Goal: Download file/media

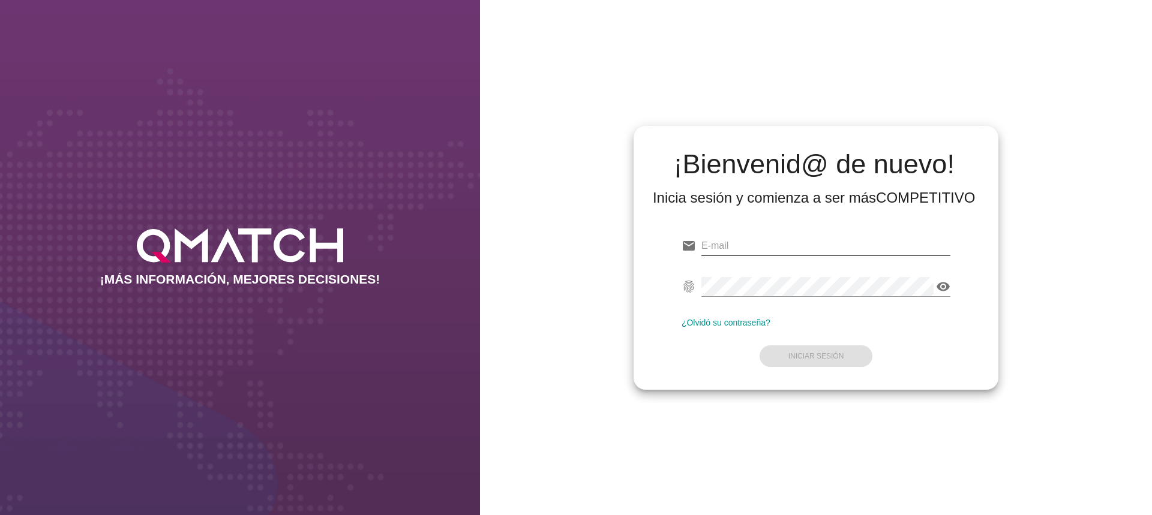
click at [734, 248] on input "email" at bounding box center [825, 245] width 249 height 19
paste input "[PERSON_NAME][EMAIL_ADDRESS][DOMAIN_NAME]"
type input "[PERSON_NAME][EMAIL_ADDRESS][DOMAIN_NAME]"
click at [815, 353] on strong "Iniciar Sesión" at bounding box center [816, 356] width 56 height 8
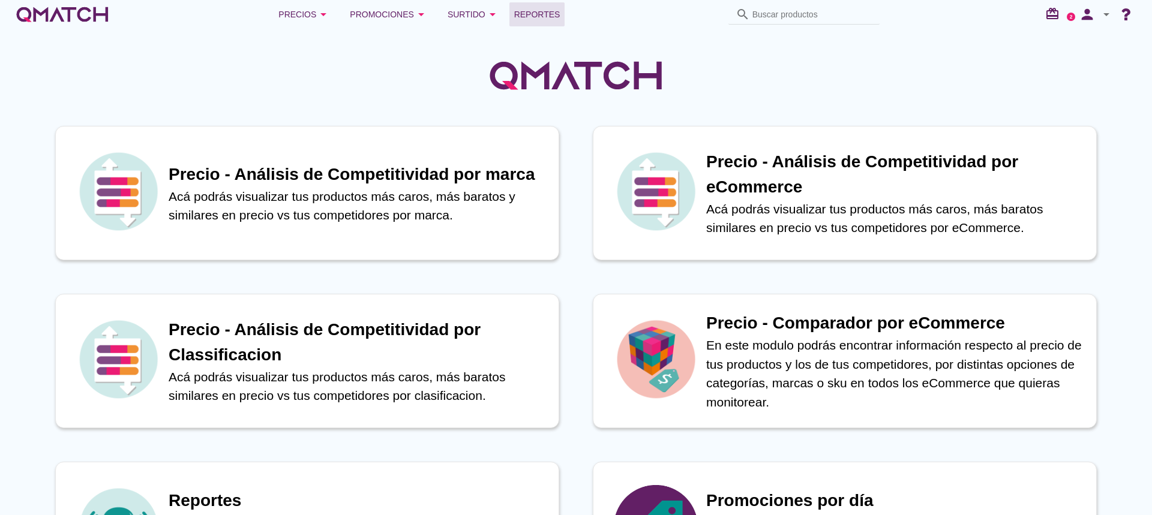
click at [545, 10] on span "Reportes" at bounding box center [537, 14] width 46 height 14
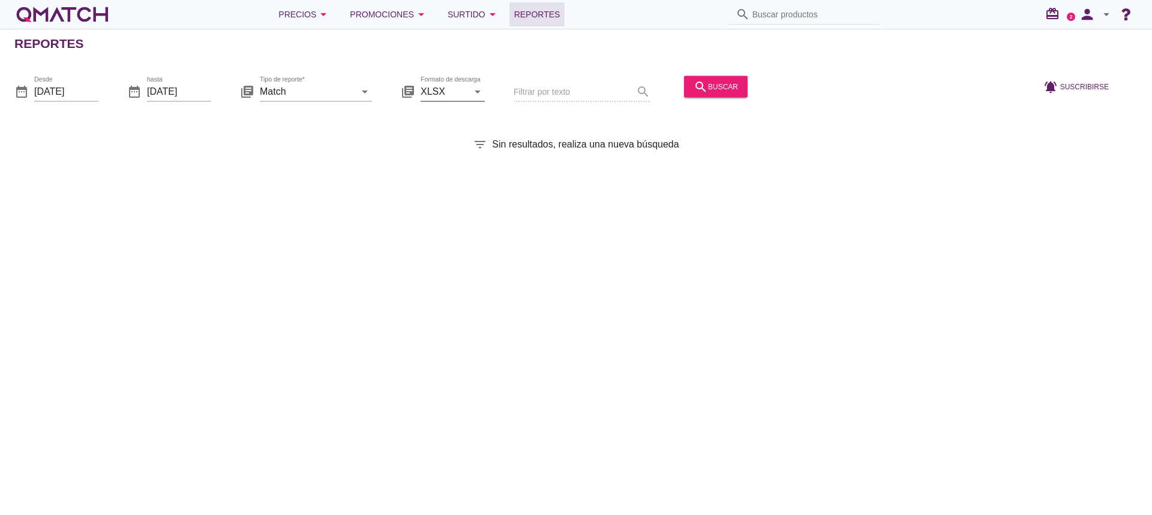
click at [476, 96] on icon "arrow_drop_down" at bounding box center [477, 91] width 14 height 14
click at [448, 146] on div "CSV" at bounding box center [452, 149] width 45 height 14
type input "CSV"
click at [367, 92] on icon "arrow_drop_down" at bounding box center [365, 91] width 14 height 14
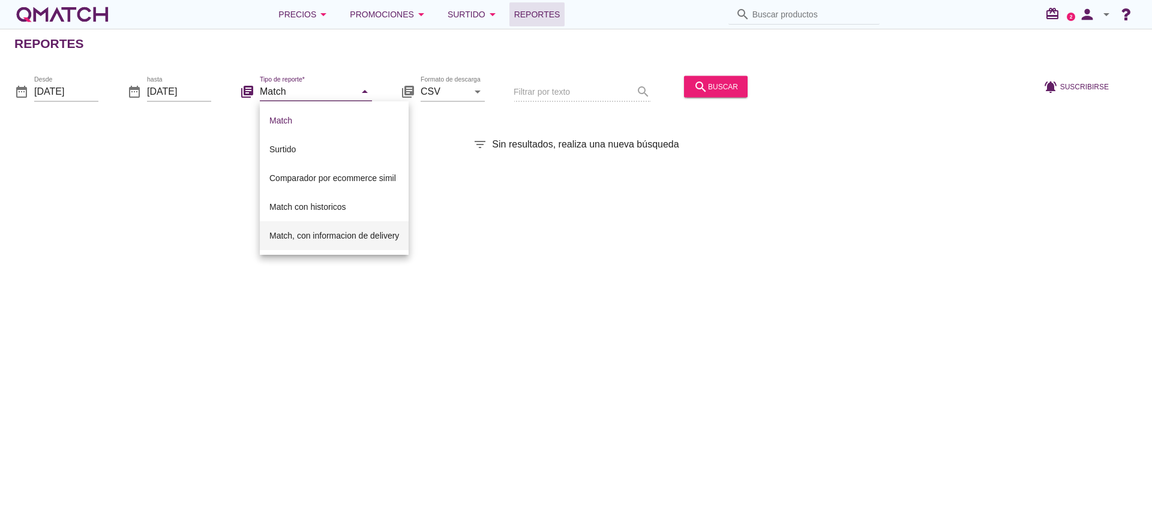
click at [336, 234] on div "Match, con informacion de delivery" at bounding box center [334, 236] width 130 height 14
type input "Match, con informacion de delivery"
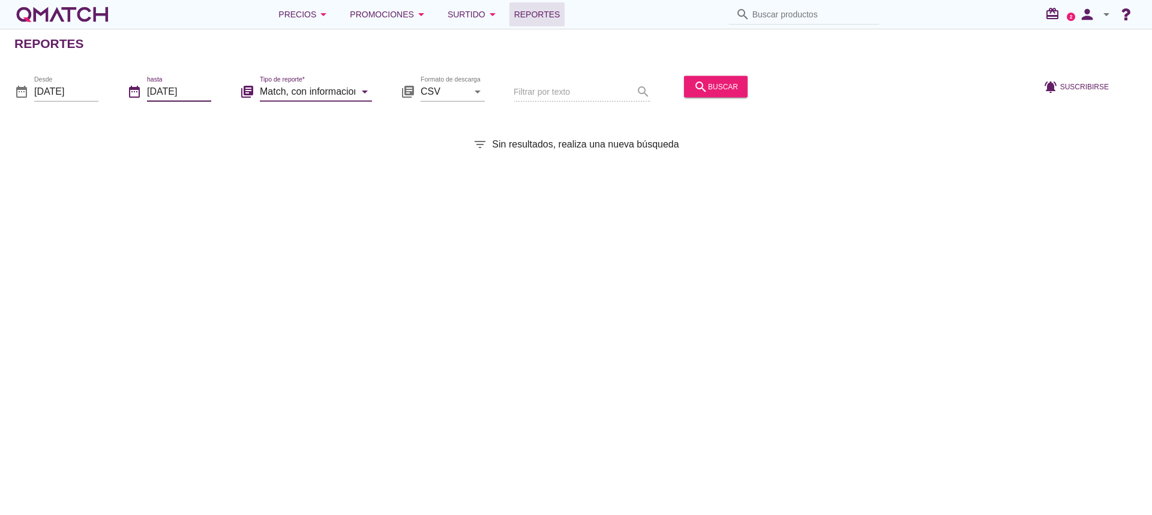
click at [197, 96] on input "[DATE]" at bounding box center [179, 91] width 64 height 19
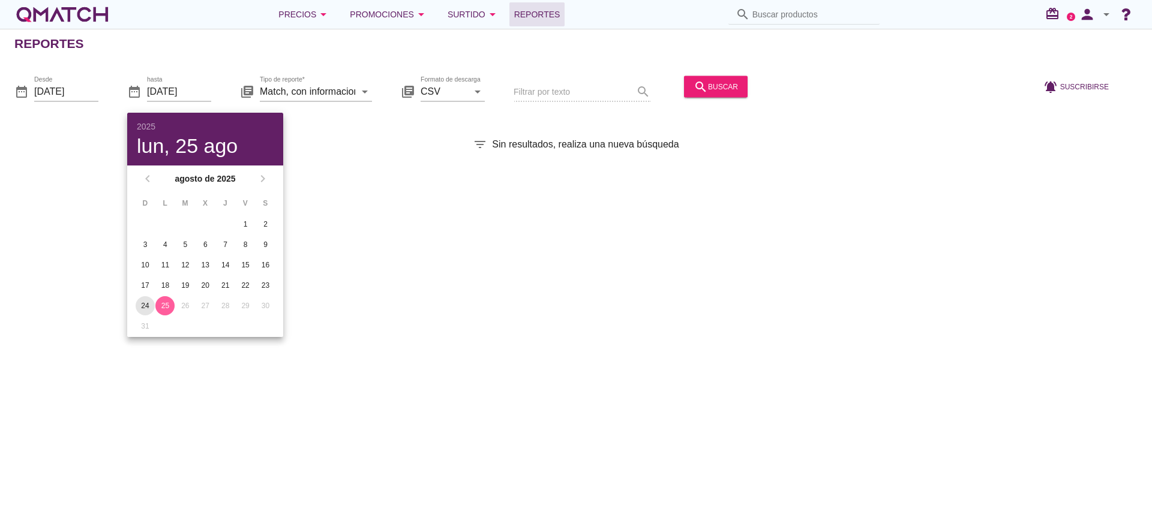
click at [140, 307] on div "24" at bounding box center [145, 306] width 19 height 11
type input "[DATE]"
click at [88, 89] on input "[DATE]" at bounding box center [66, 91] width 64 height 19
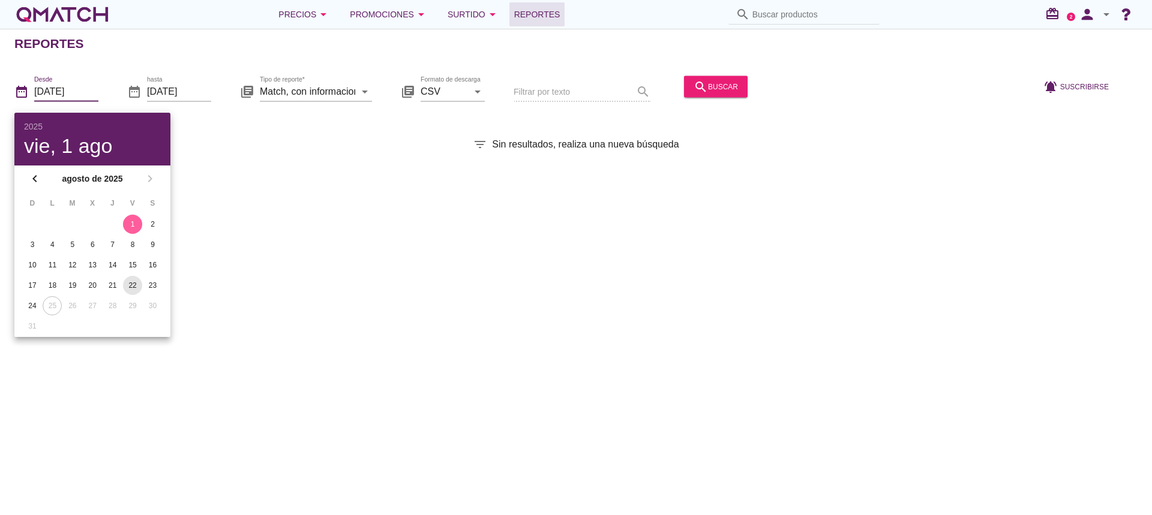
click at [131, 286] on div "22" at bounding box center [132, 285] width 19 height 11
type input "[DATE]"
click at [624, 277] on div "Reportes date_range Desde [DATE] date_range hasta [DATE] library_books Tipo de …" at bounding box center [576, 272] width 1152 height 487
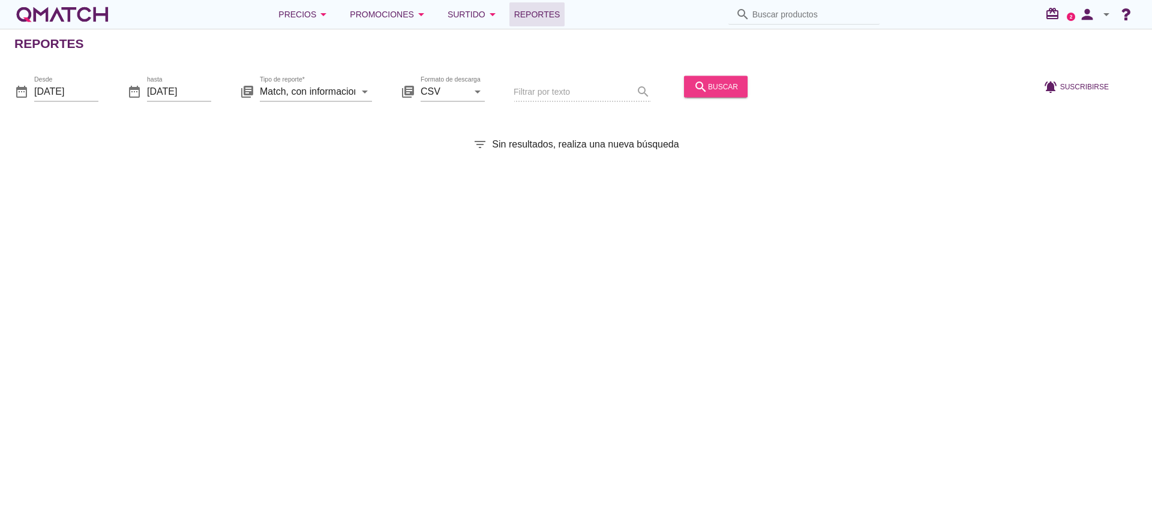
click at [710, 89] on div "search buscar" at bounding box center [715, 86] width 44 height 14
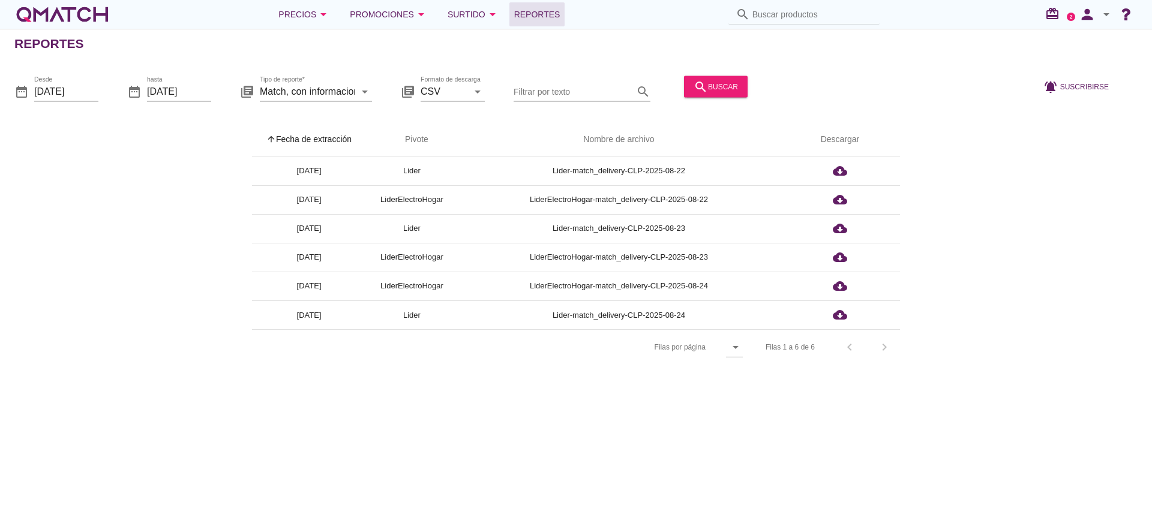
click at [1007, 283] on div "arrow_upward Fecha de extracción arrow_upward Pivote Nombre de archivo Descarga…" at bounding box center [575, 244] width 1123 height 242
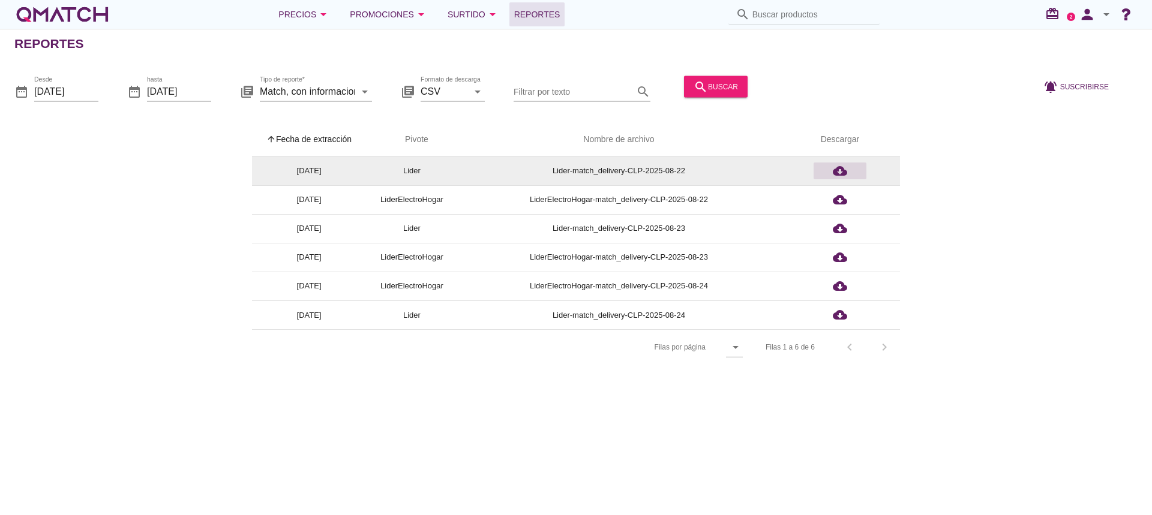
click at [838, 170] on icon "cloud_download" at bounding box center [840, 171] width 14 height 14
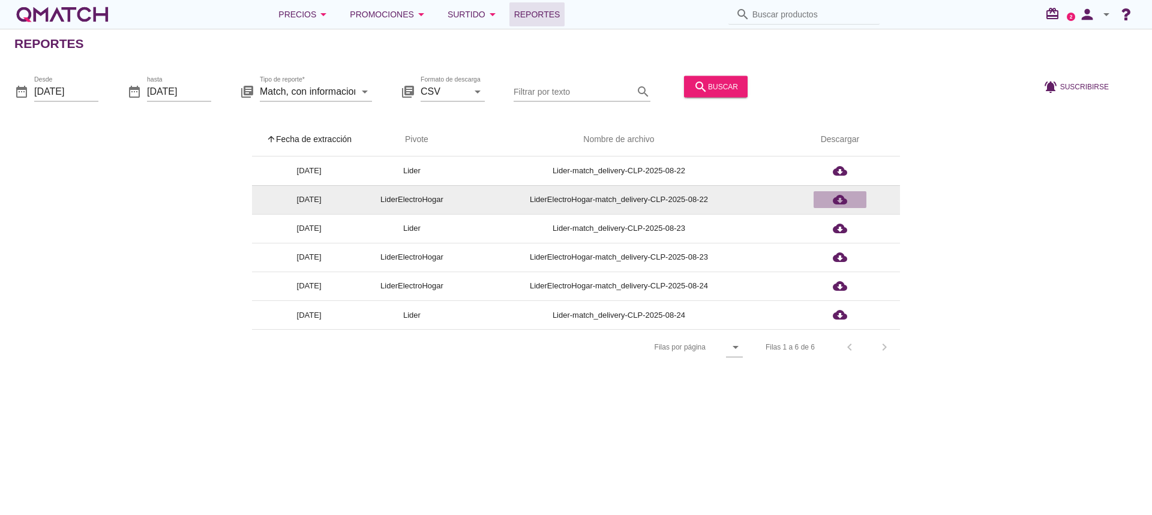
click at [839, 199] on icon "cloud_download" at bounding box center [840, 200] width 14 height 14
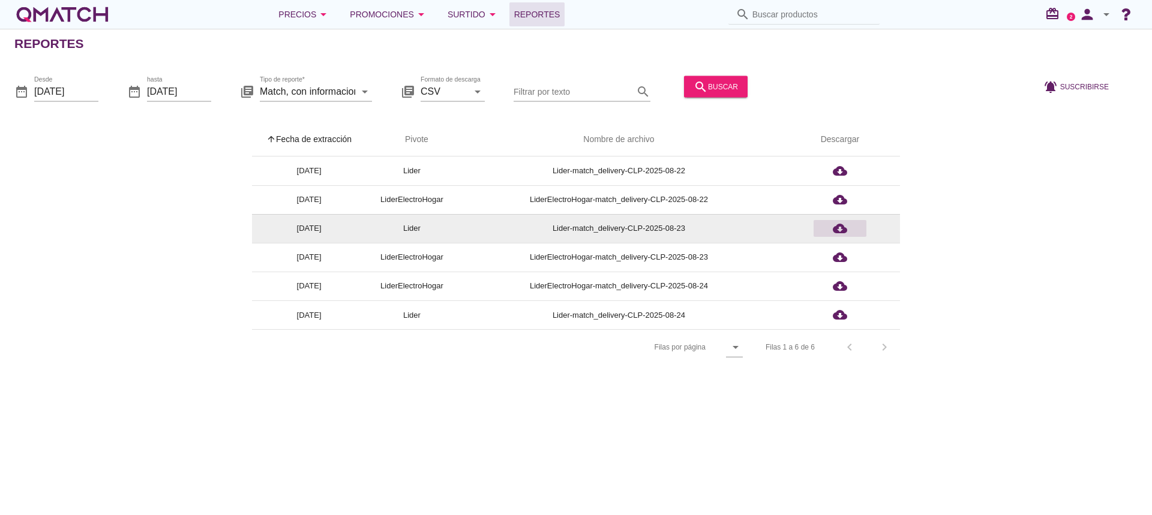
click at [842, 227] on icon "cloud_download" at bounding box center [840, 228] width 14 height 14
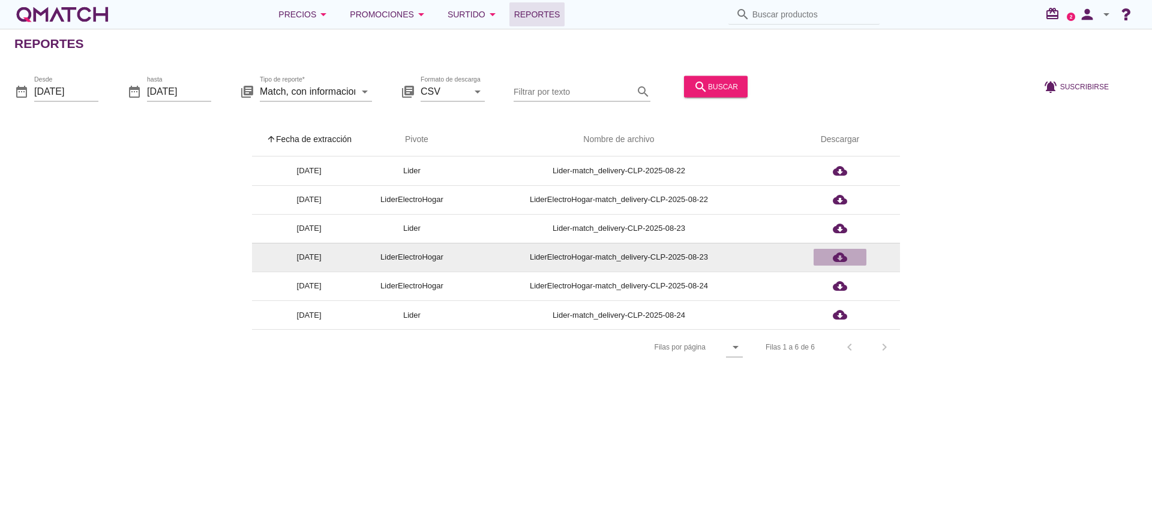
click at [841, 255] on icon "cloud_download" at bounding box center [840, 257] width 14 height 14
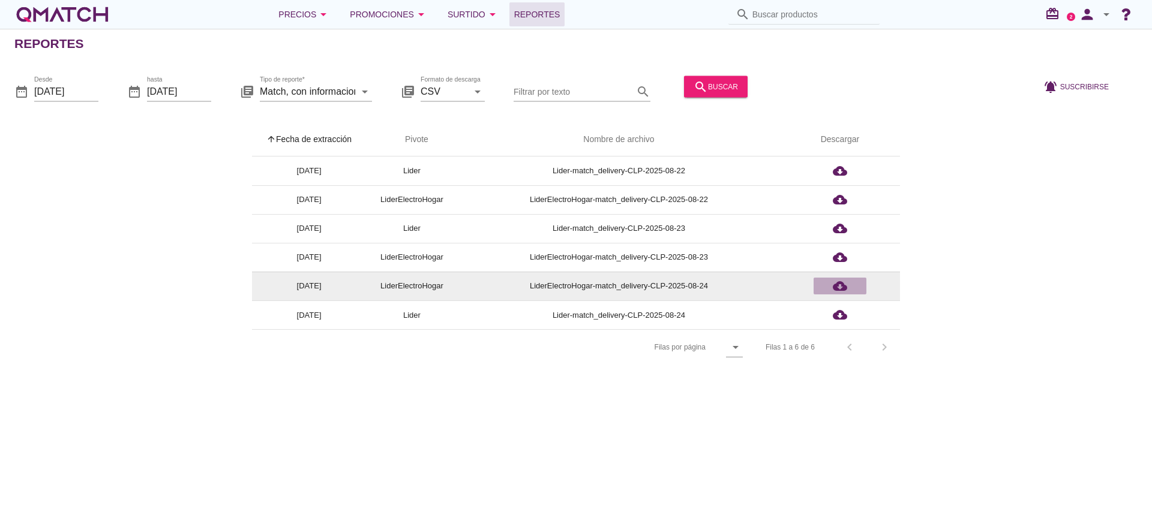
click at [839, 287] on icon "cloud_download" at bounding box center [840, 286] width 14 height 14
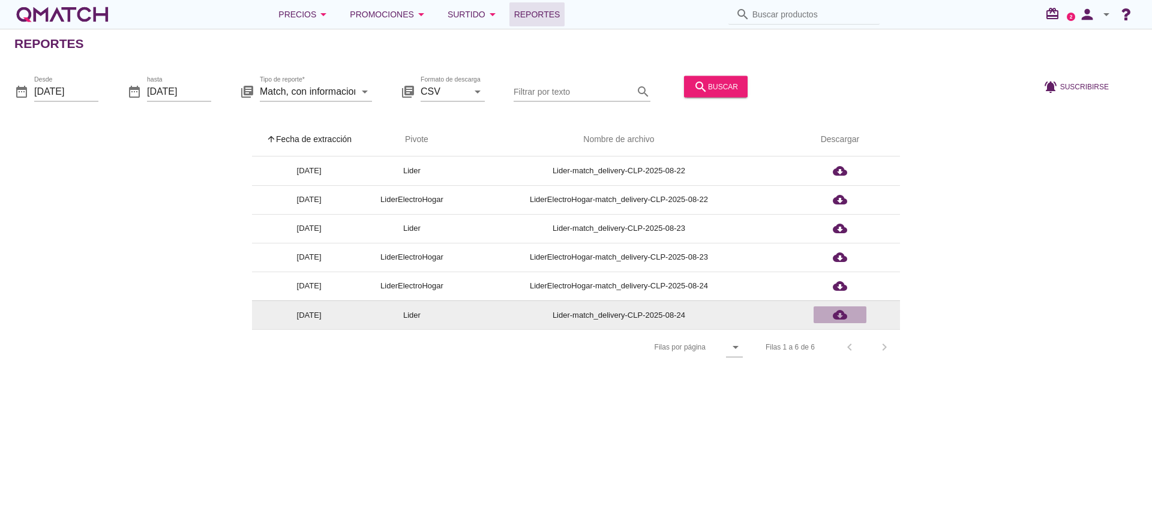
click at [840, 311] on icon "cloud_download" at bounding box center [840, 315] width 14 height 14
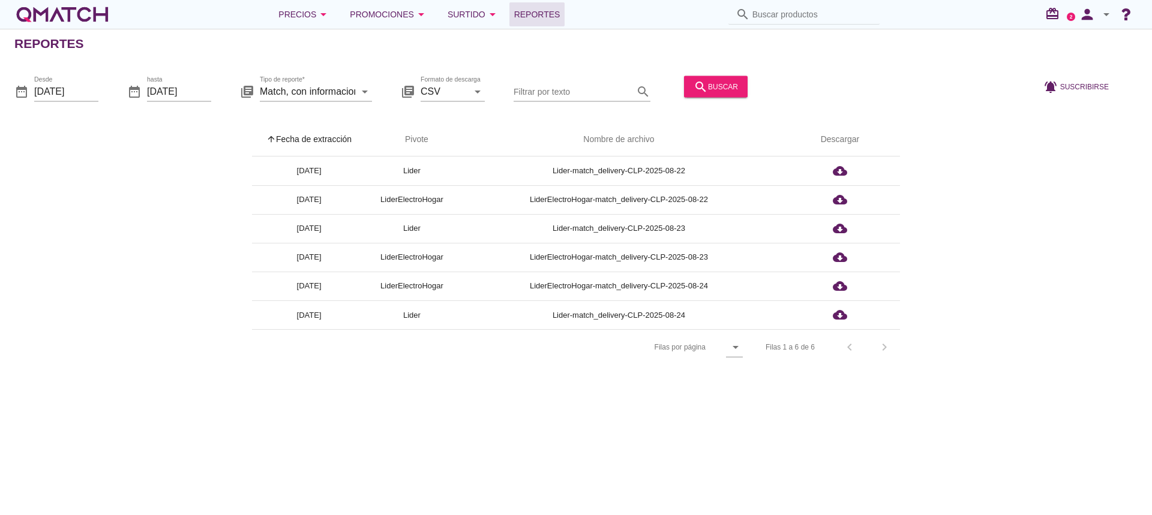
click at [1106, 16] on icon "arrow_drop_down" at bounding box center [1106, 14] width 14 height 14
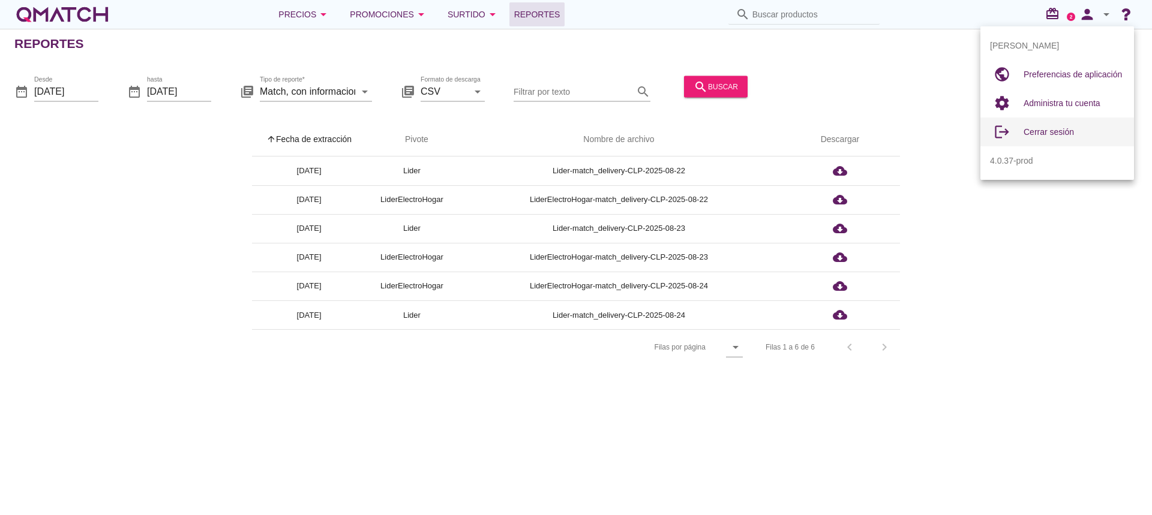
click at [1037, 127] on div "Cerrar sesión" at bounding box center [1073, 132] width 101 height 14
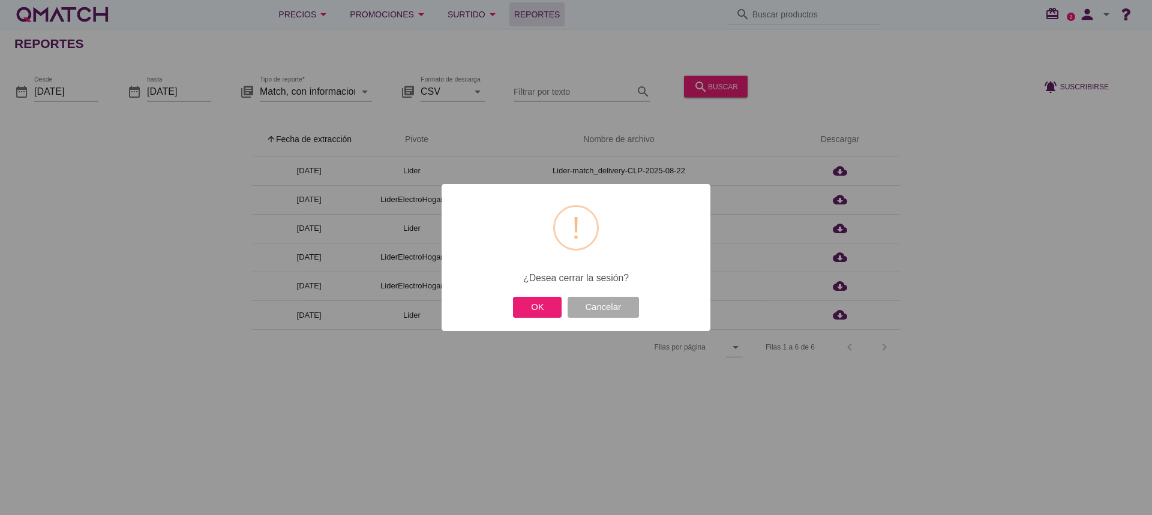
click at [668, 397] on div "? ! i × ¿Desea cerrar la sesión? OK Cancelar" at bounding box center [576, 257] width 1152 height 515
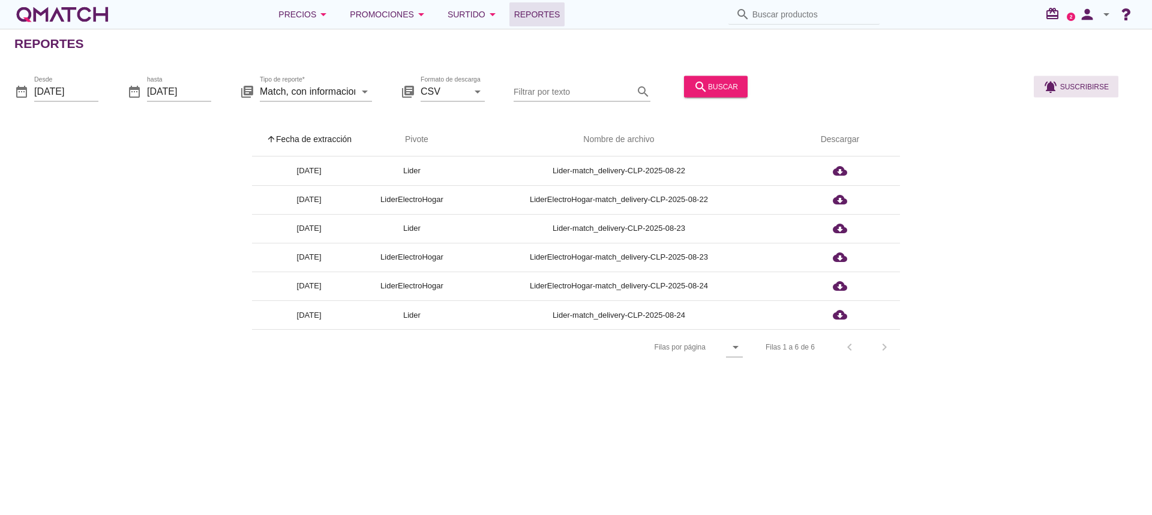
click at [1115, 91] on button "notifications_active Suscribirse" at bounding box center [1076, 87] width 85 height 22
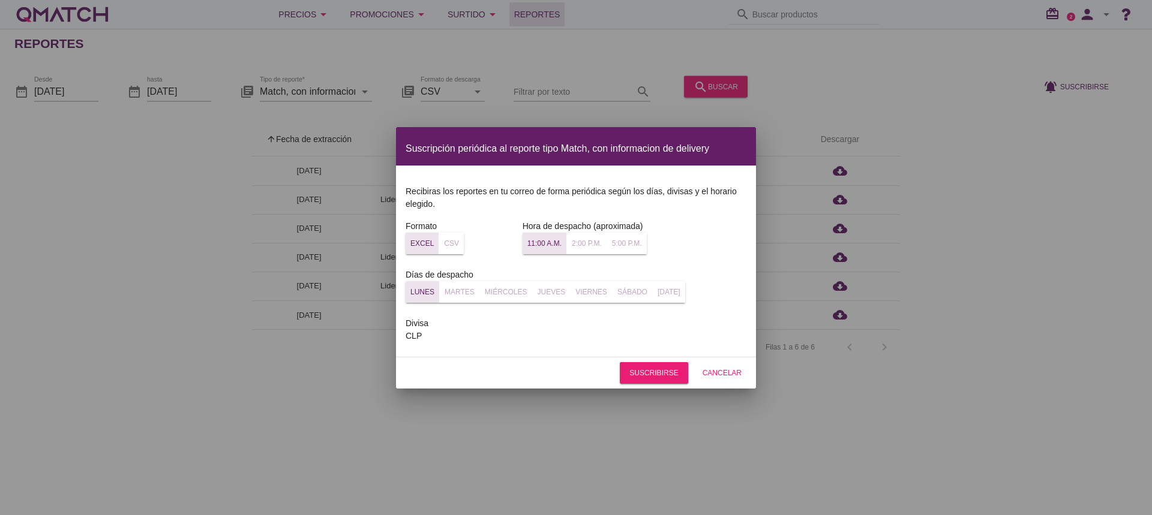
drag, startPoint x: 1115, startPoint y: 46, endPoint x: 1108, endPoint y: 34, distance: 13.7
click at [1115, 46] on div at bounding box center [576, 257] width 1152 height 515
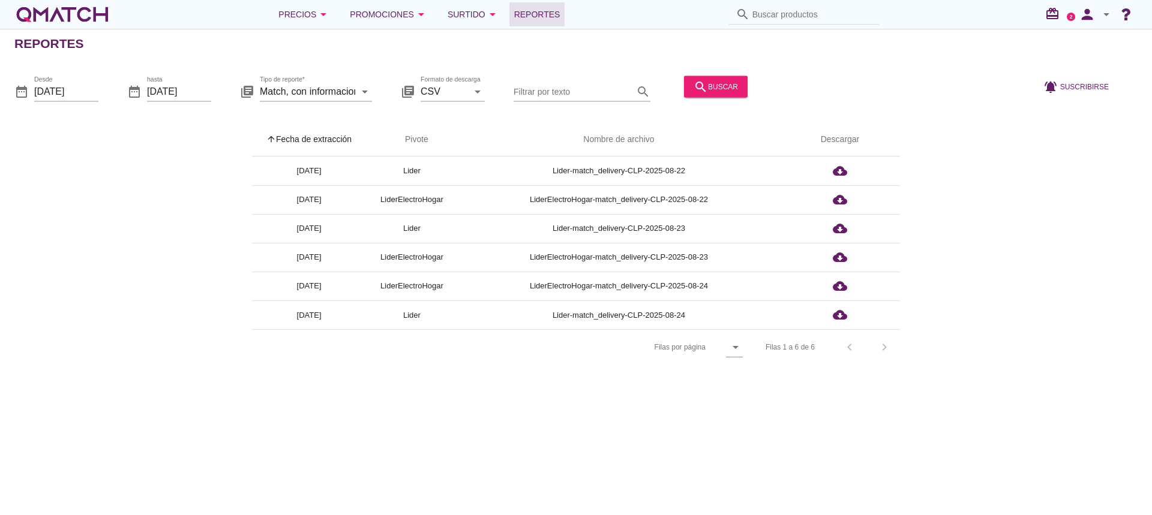
click at [1109, 14] on icon "arrow_drop_down" at bounding box center [1106, 14] width 14 height 14
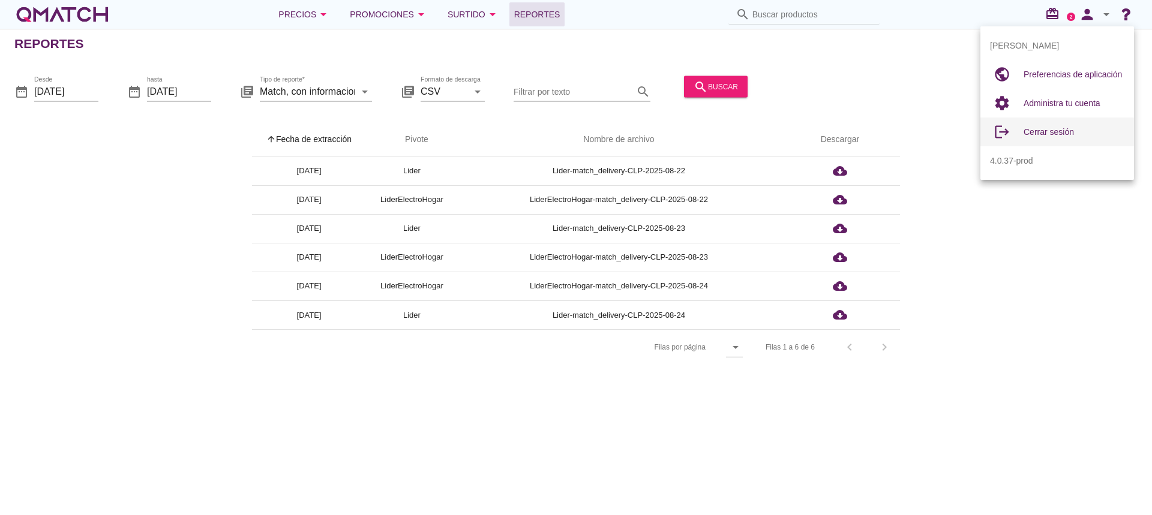
click at [1055, 134] on span "Cerrar sesión" at bounding box center [1048, 132] width 50 height 10
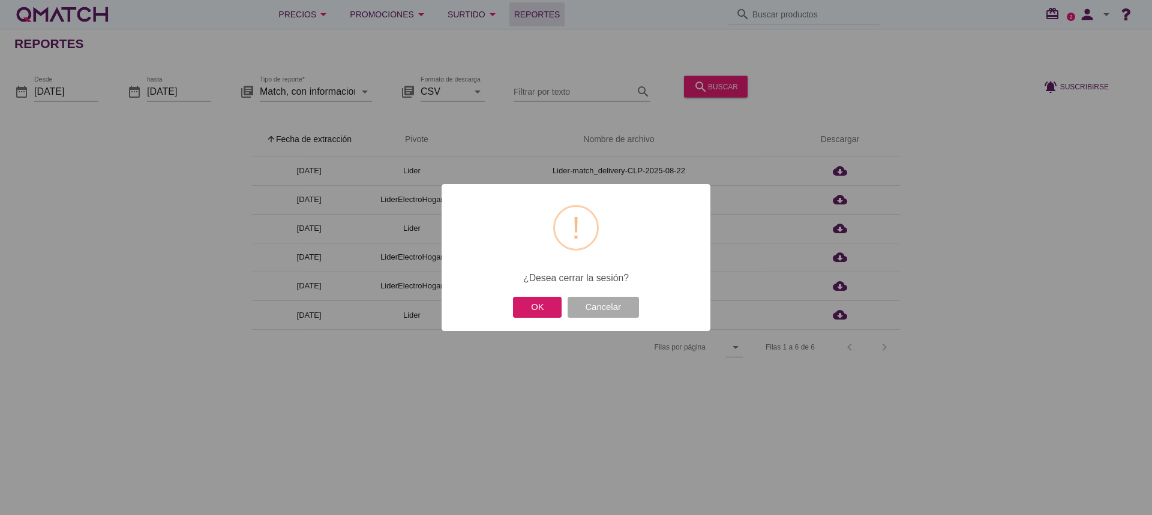
click at [542, 307] on button "OK" at bounding box center [537, 307] width 49 height 21
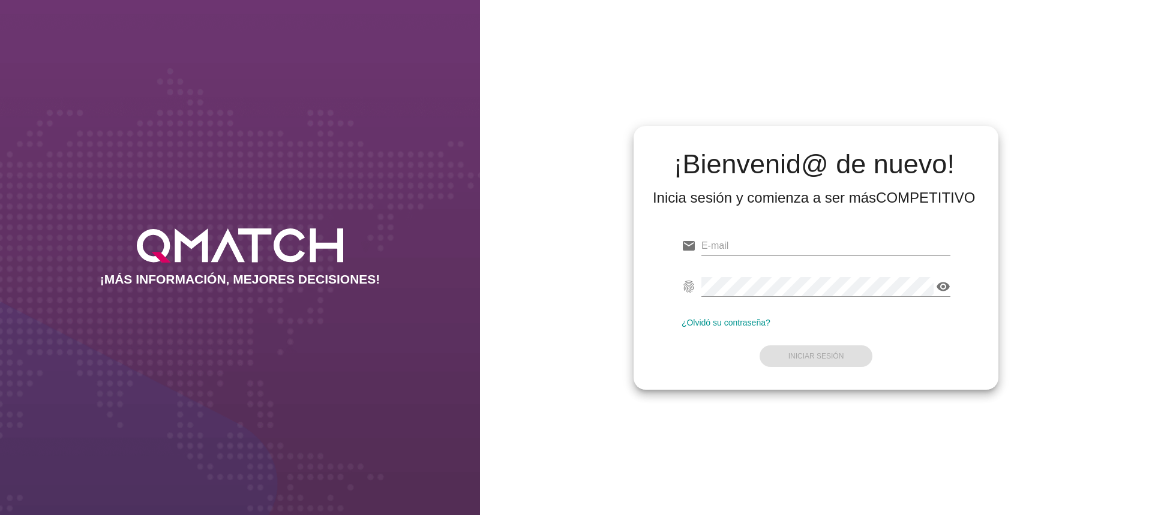
click at [803, 466] on div "¡Bienvenid@ de nuevo! Inicia sesión y comienza a ser más COMPETITIVO email fing…" at bounding box center [816, 257] width 672 height 515
